Goal: Information Seeking & Learning: Learn about a topic

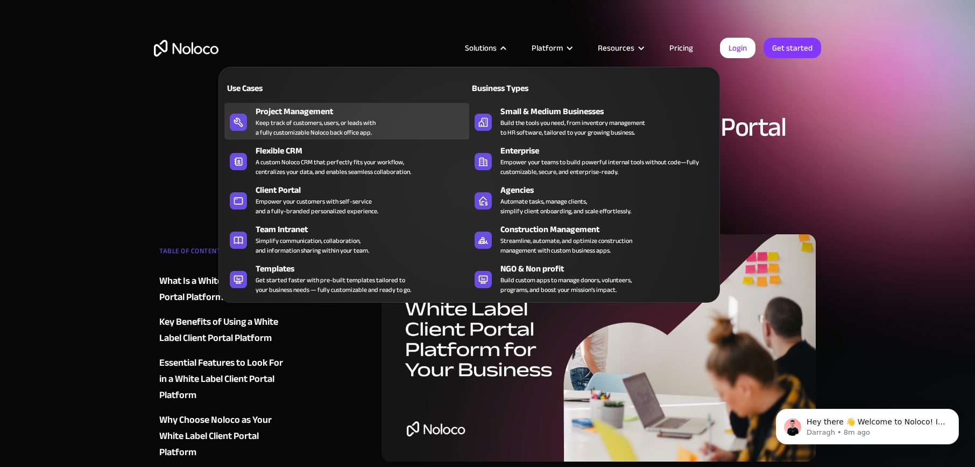
scroll to position [9, 0]
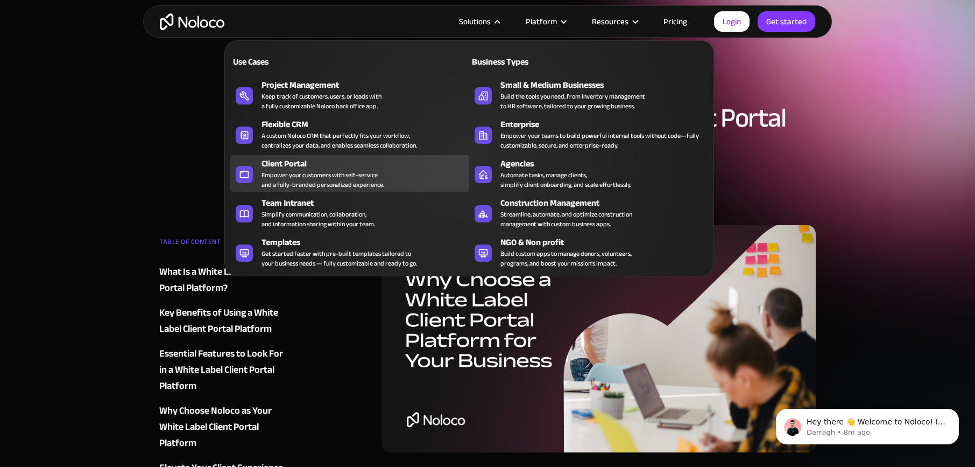
click at [295, 160] on div "Client Portal" at bounding box center [368, 163] width 213 height 13
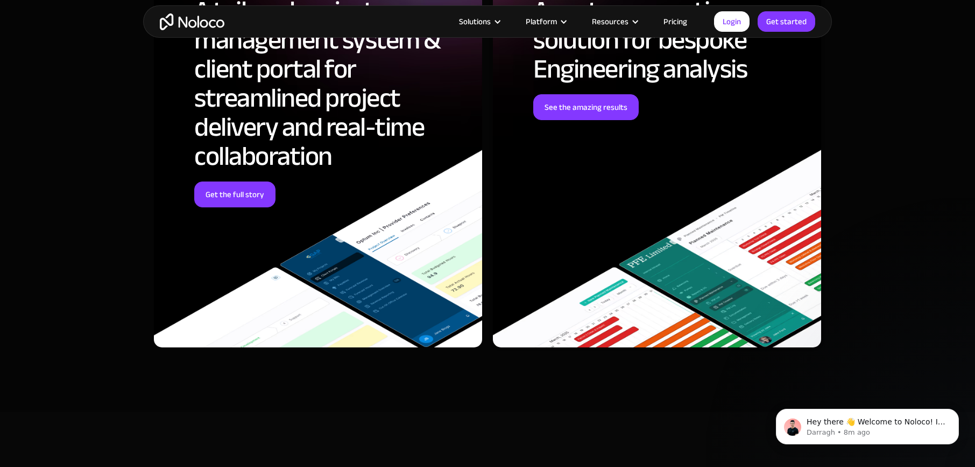
scroll to position [3614, 0]
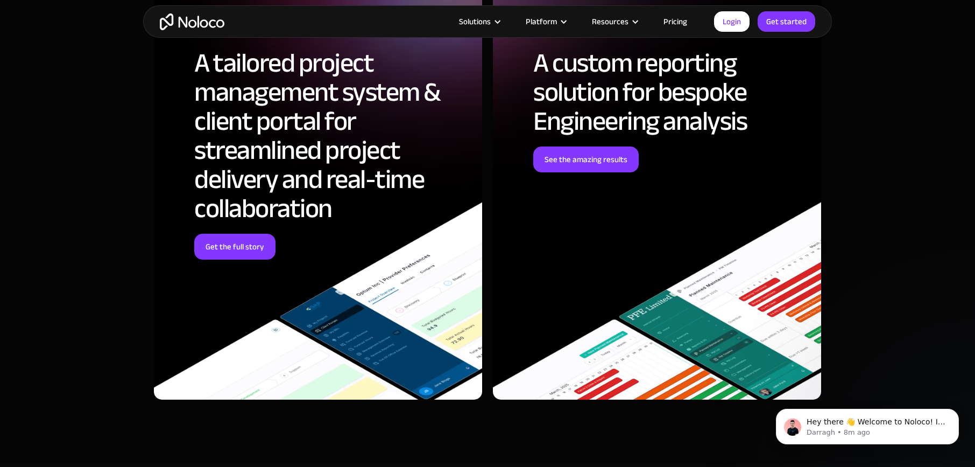
click at [346, 177] on h2 "A tailored project management system & client portal for streamlined project de…" at bounding box center [330, 135] width 272 height 174
click at [242, 251] on link "Get the full story" at bounding box center [234, 247] width 81 height 26
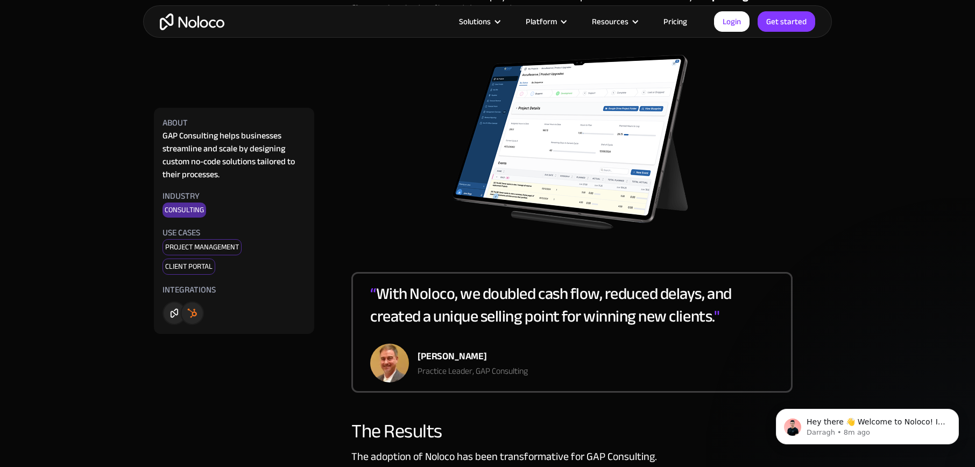
scroll to position [1408, 0]
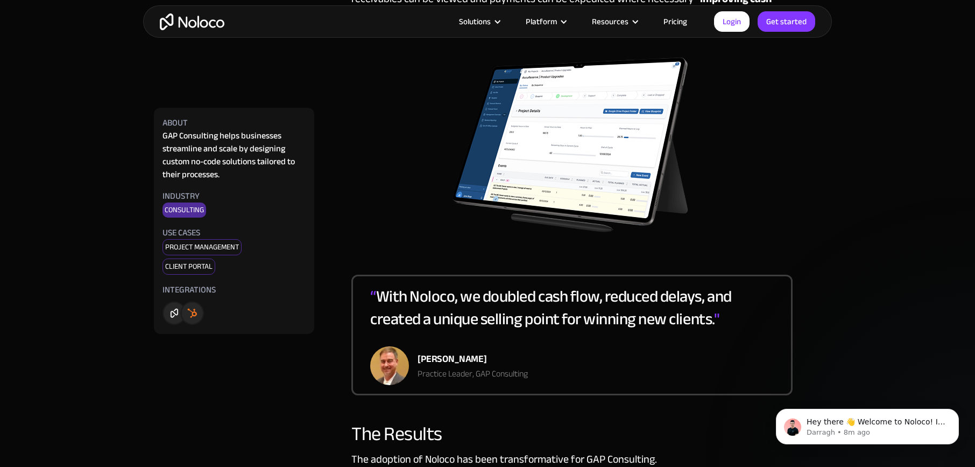
click at [567, 161] on img at bounding box center [572, 145] width 244 height 201
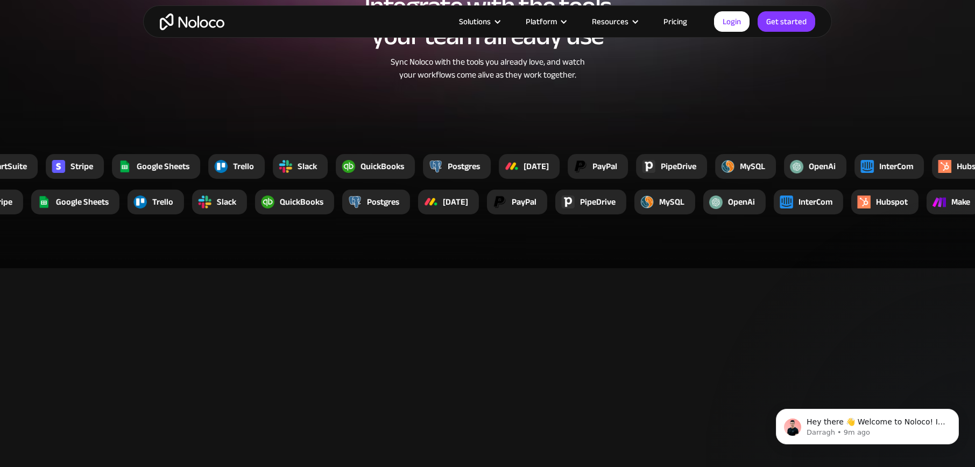
scroll to position [2087, 0]
